Goal: Navigation & Orientation: Find specific page/section

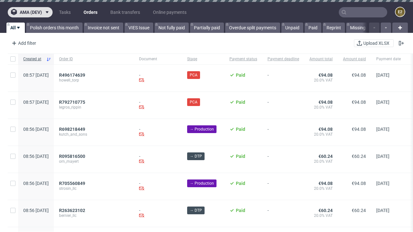
click at [30, 12] on span "ama (dev)" at bounding box center [31, 12] width 22 height 5
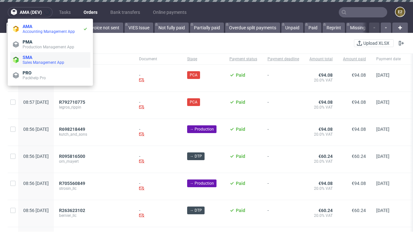
click at [50, 60] on span "Sales Management App" at bounding box center [55, 62] width 65 height 5
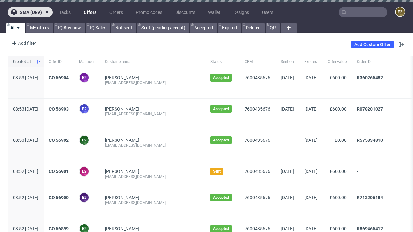
click at [30, 12] on span "sma (dev)" at bounding box center [31, 12] width 22 height 5
